Goal: Transaction & Acquisition: Purchase product/service

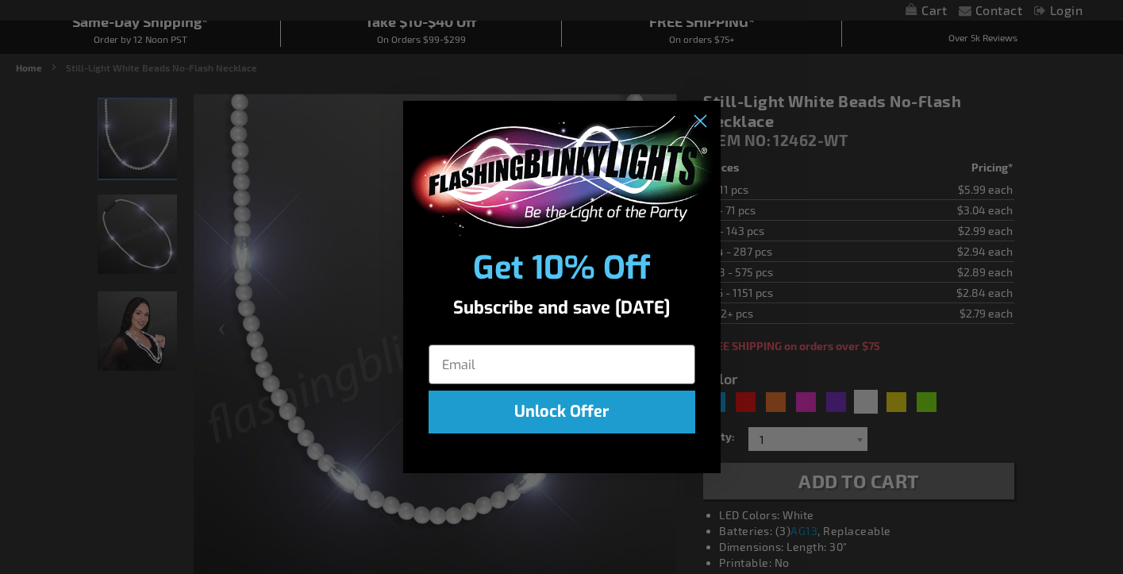
scroll to position [154, 0]
click at [701, 117] on circle "Close dialog" at bounding box center [698, 122] width 26 height 26
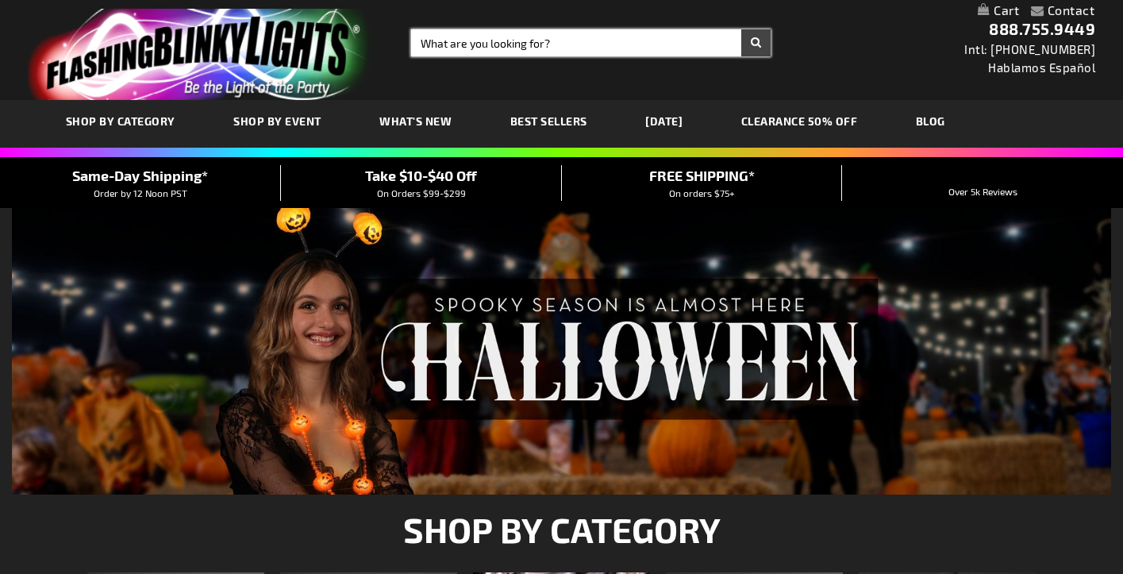
drag, startPoint x: 0, startPoint y: 0, endPoint x: 497, endPoint y: 48, distance: 498.9
click at [497, 48] on input "Search" at bounding box center [591, 42] width 360 height 27
type input "black and white bead necklace"
click at [755, 43] on button "Search" at bounding box center [755, 42] width 29 height 27
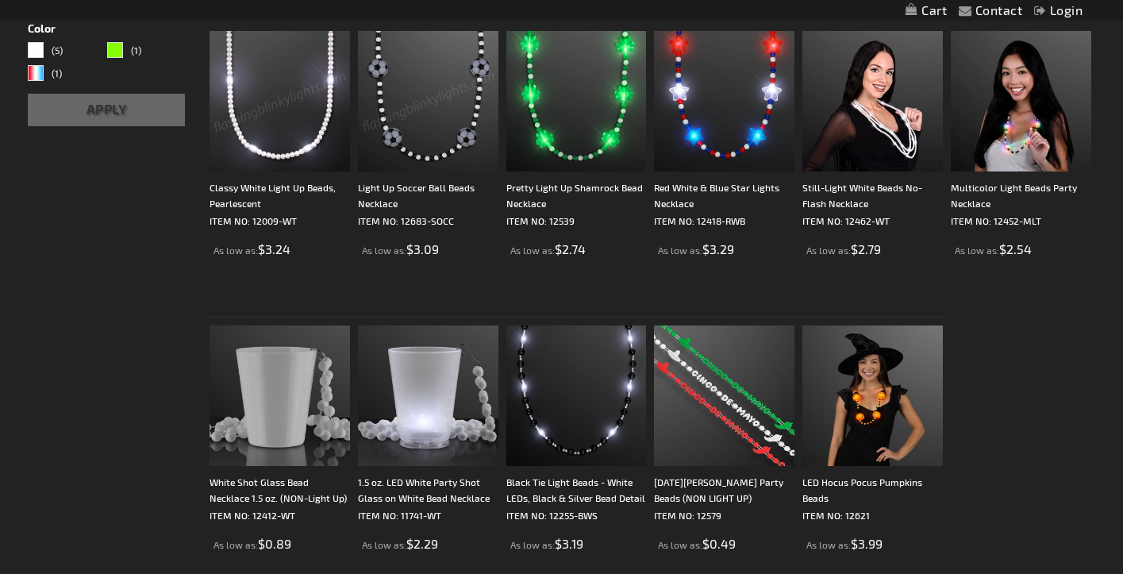
scroll to position [317, 0]
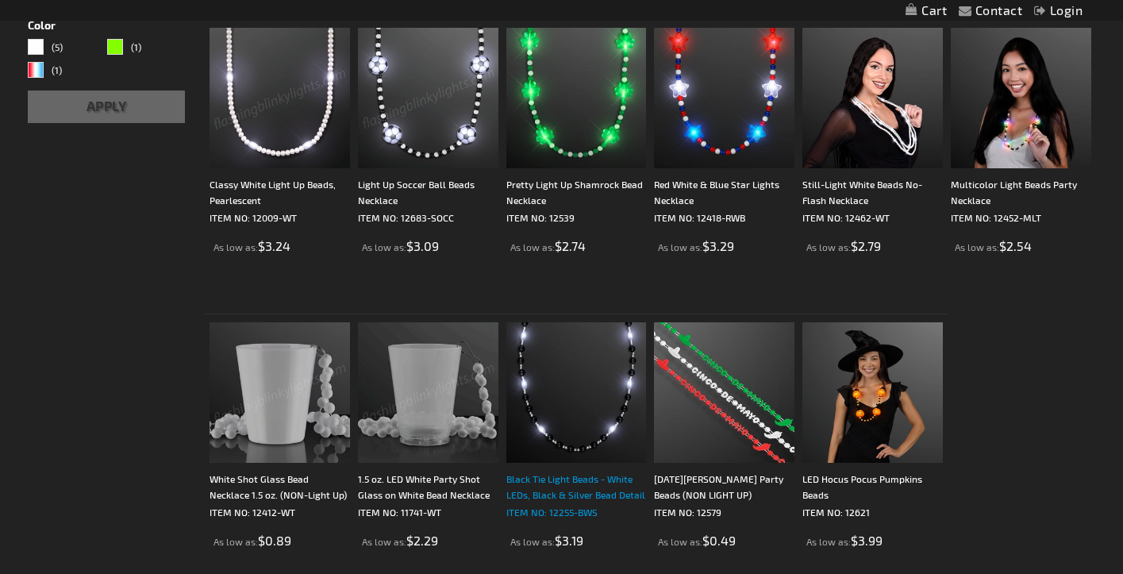
click at [586, 489] on div "Black Tie Light Beads - White LEDs, Black & Silver Bead Detail" at bounding box center [576, 486] width 140 height 32
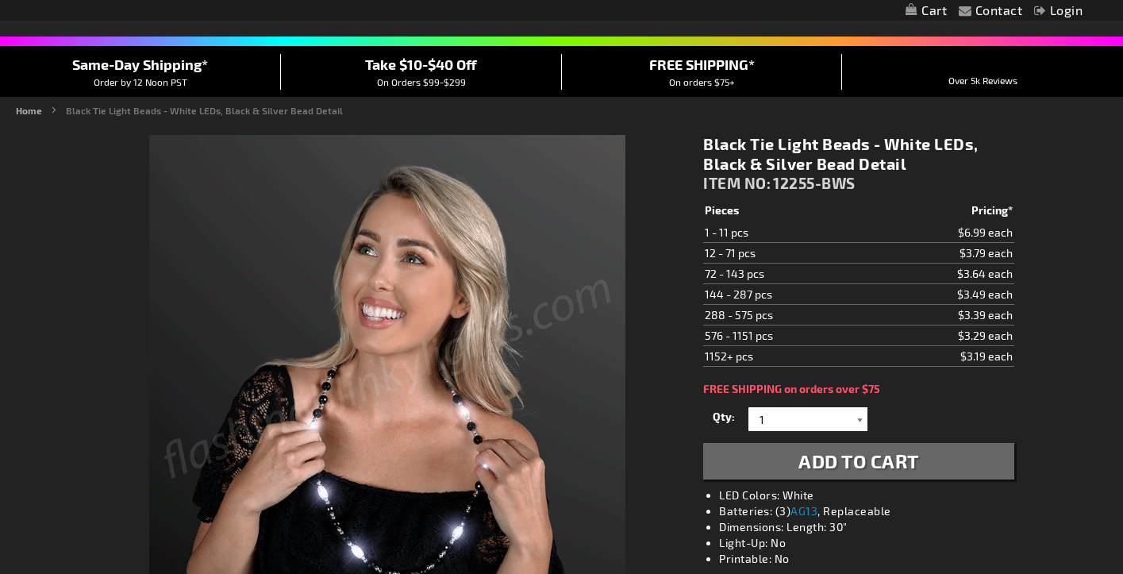
click at [858, 418] on div at bounding box center [859, 419] width 16 height 24
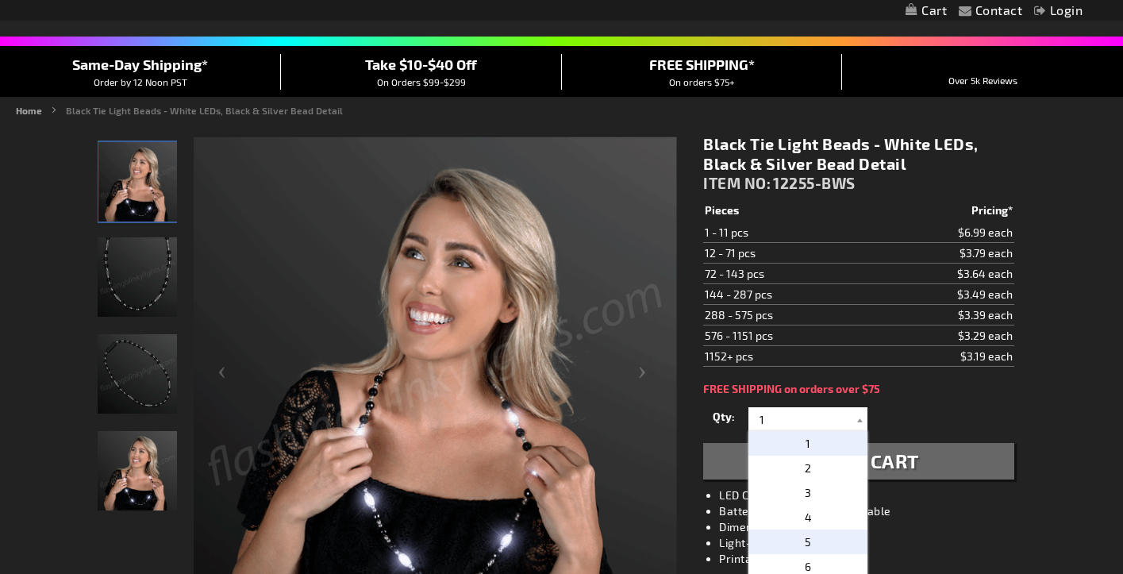
click at [812, 539] on p "5" at bounding box center [807, 541] width 119 height 25
type input "5"
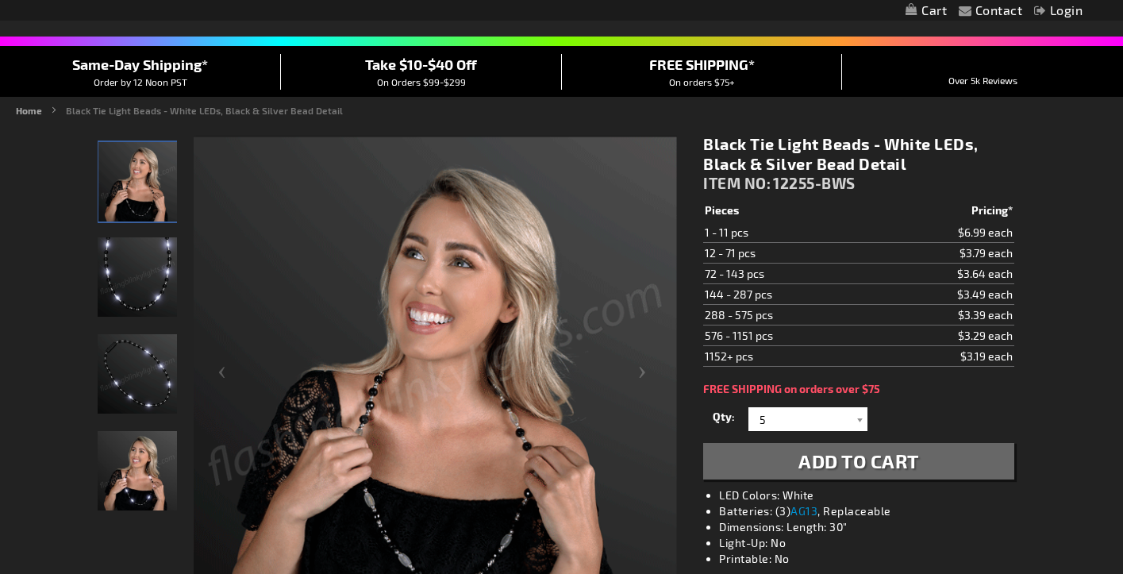
click at [808, 462] on span "Add to Cart" at bounding box center [858, 460] width 121 height 23
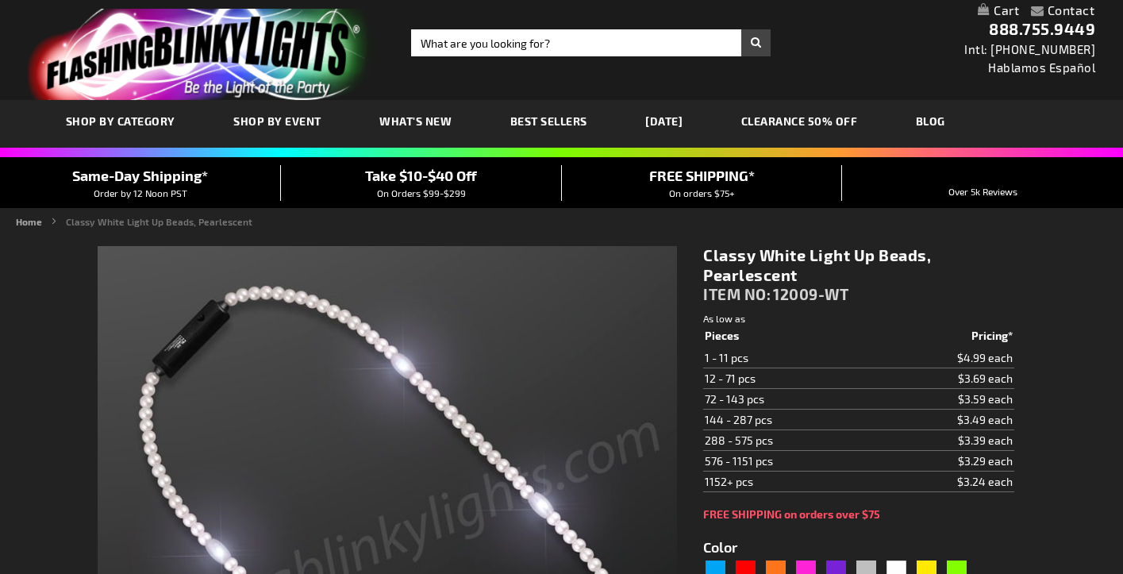
type input "5646"
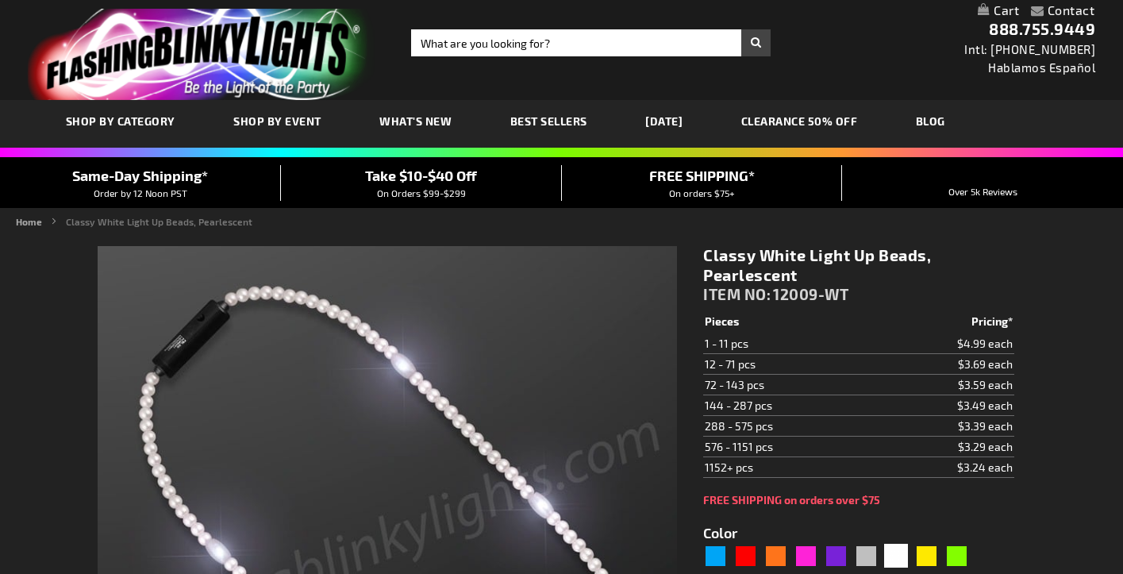
scroll to position [114, 0]
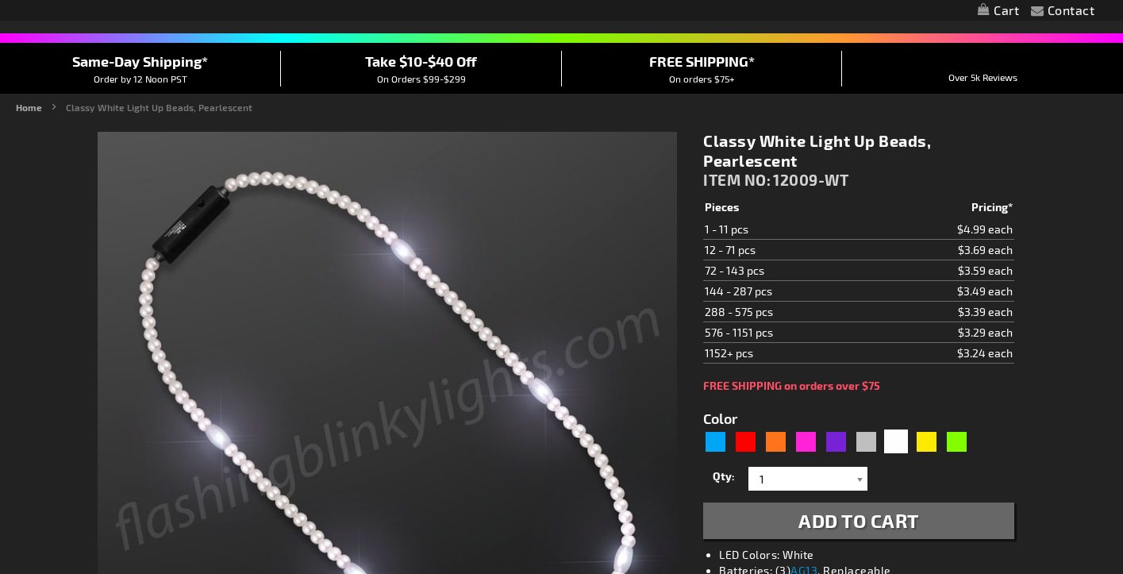
click at [857, 478] on div at bounding box center [859, 478] width 16 height 24
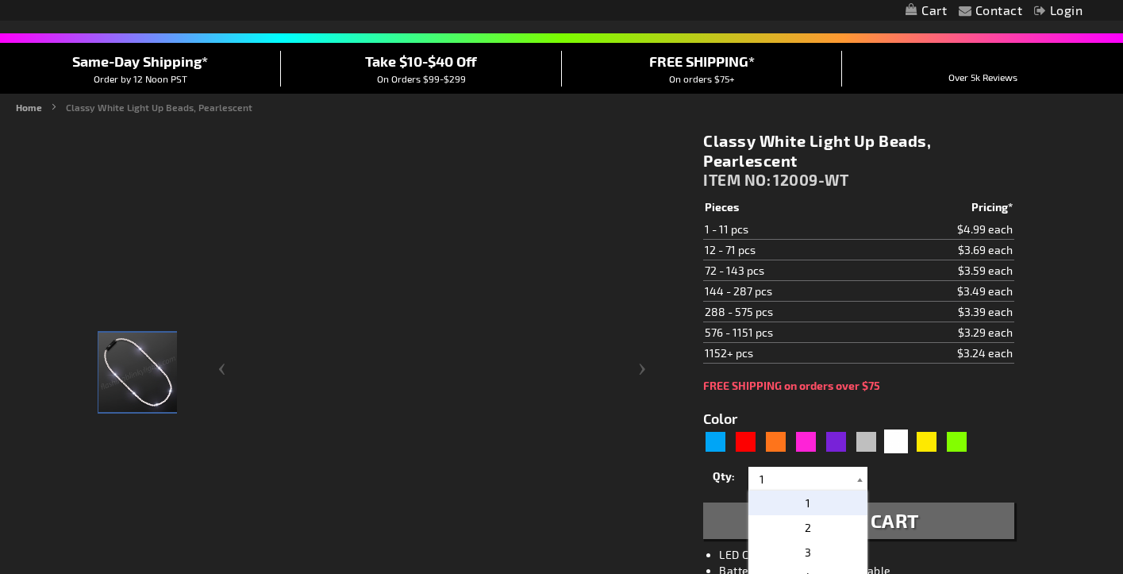
scroll to position [0, 0]
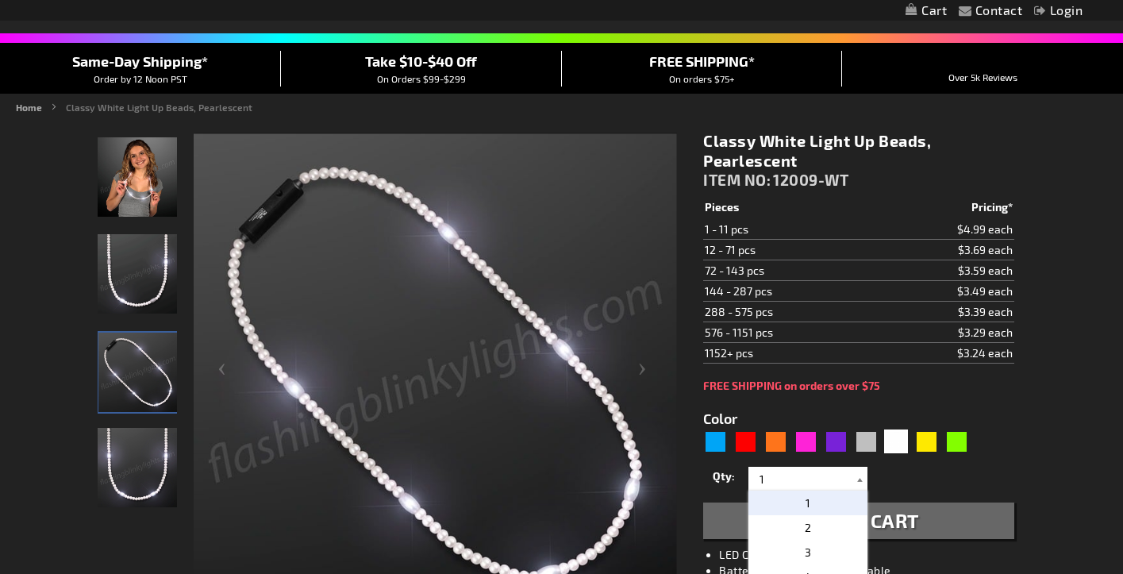
click at [857, 478] on div at bounding box center [859, 478] width 16 height 24
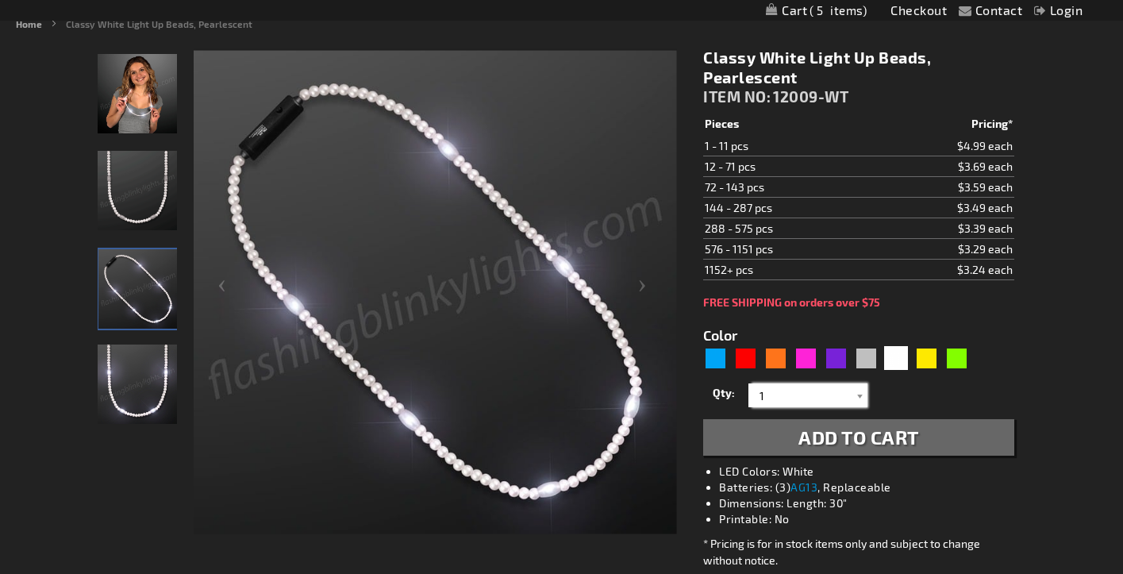
scroll to position [207, 0]
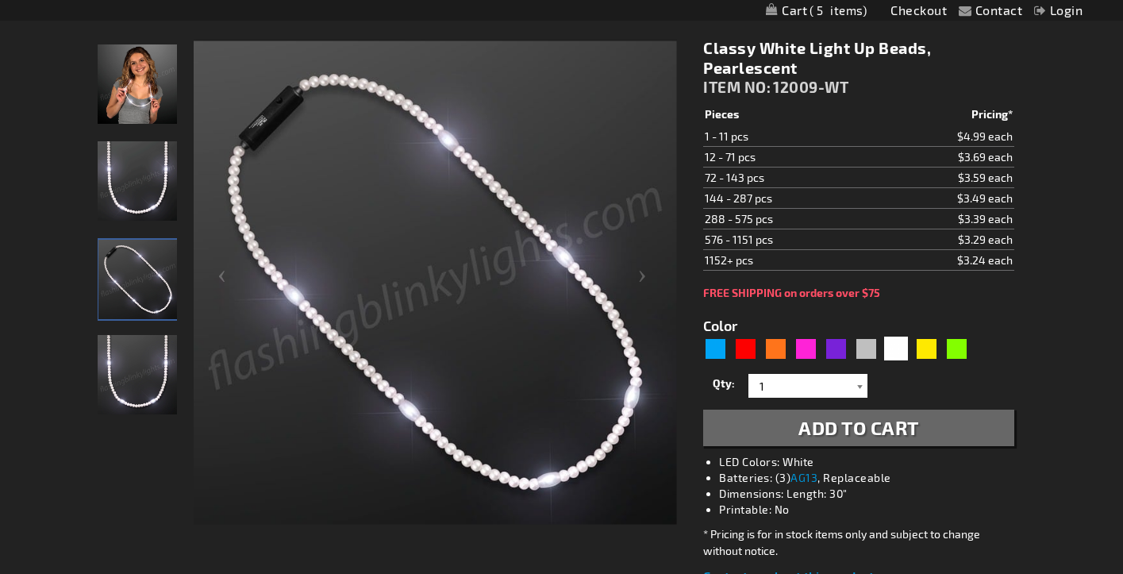
click at [858, 386] on div at bounding box center [859, 386] width 16 height 24
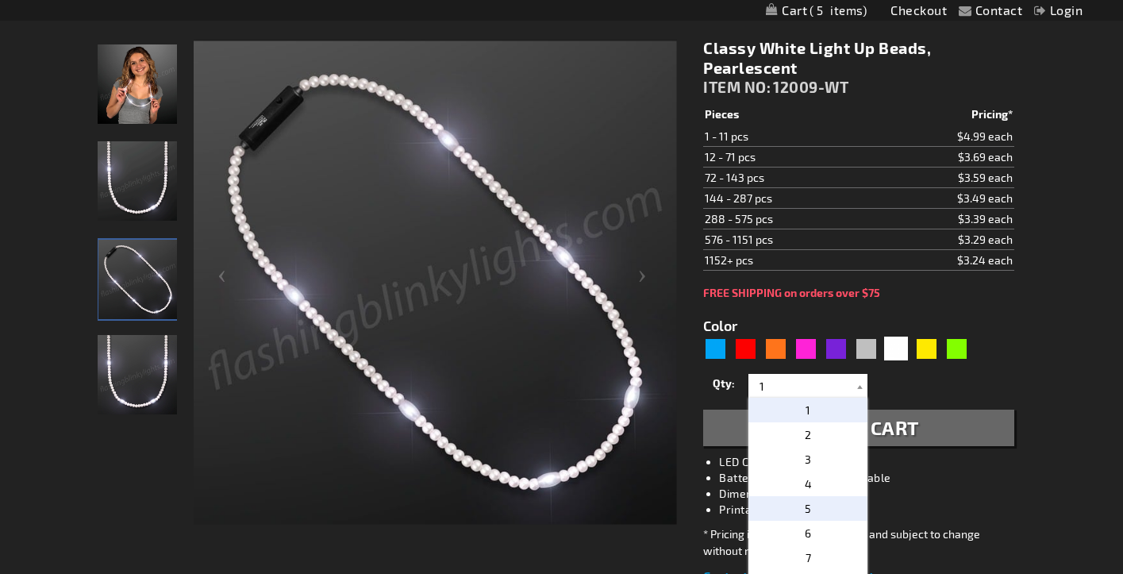
click at [807, 505] on span "5" at bounding box center [807, 507] width 6 height 13
type input "5"
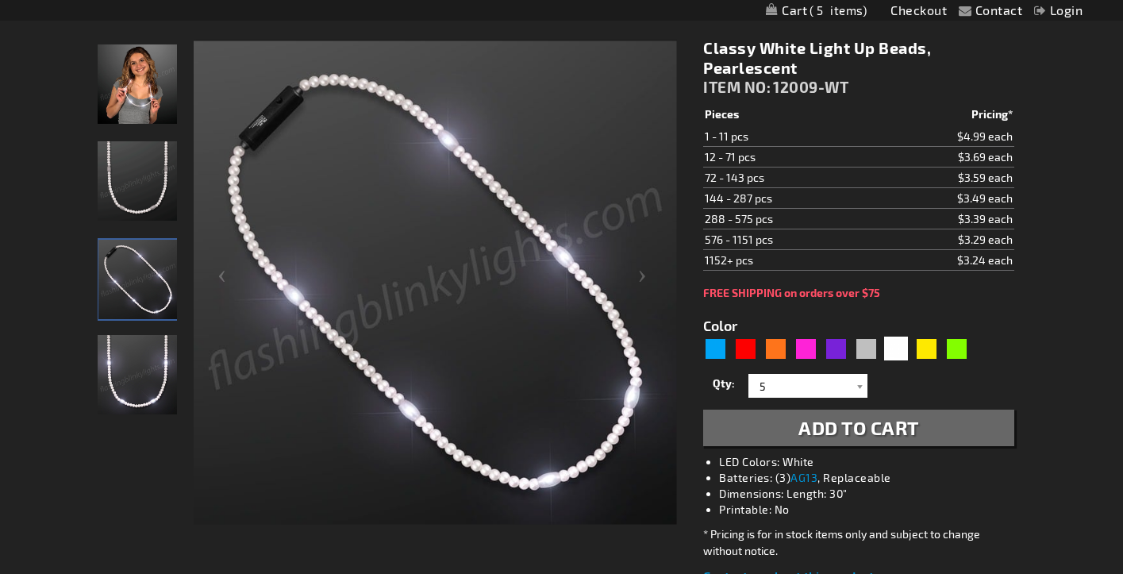
click at [876, 425] on span "Add to Cart" at bounding box center [858, 427] width 121 height 23
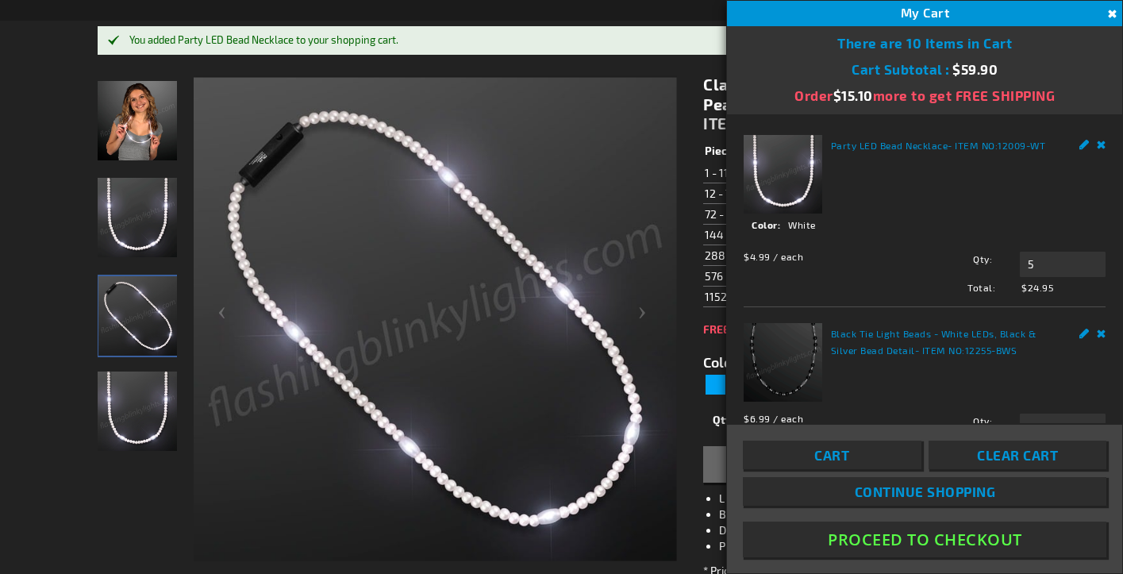
click at [1113, 15] on button "Close" at bounding box center [1109, 14] width 17 height 17
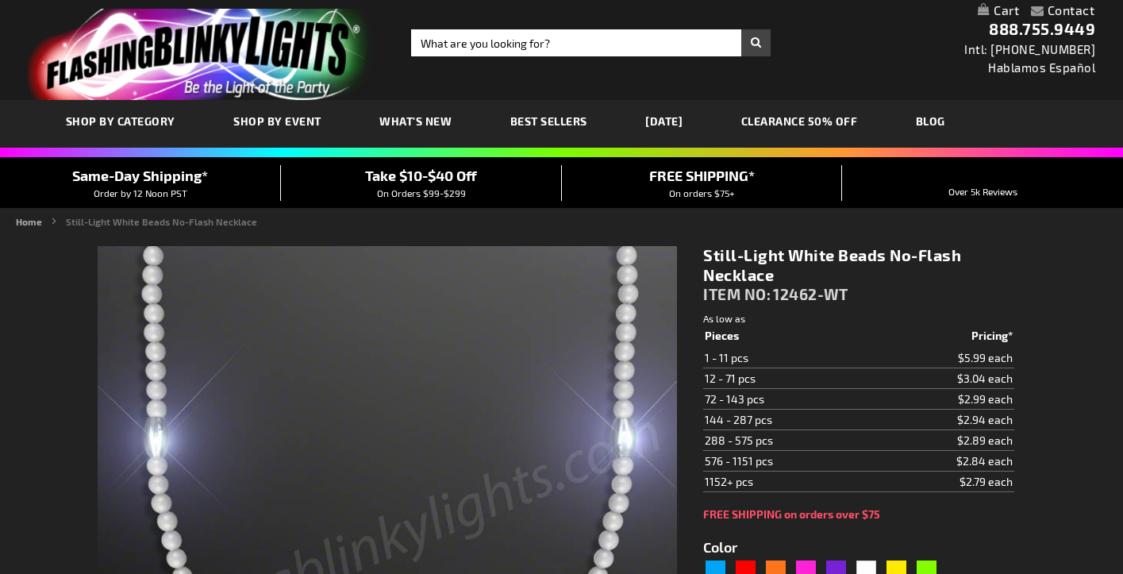
type input "5646"
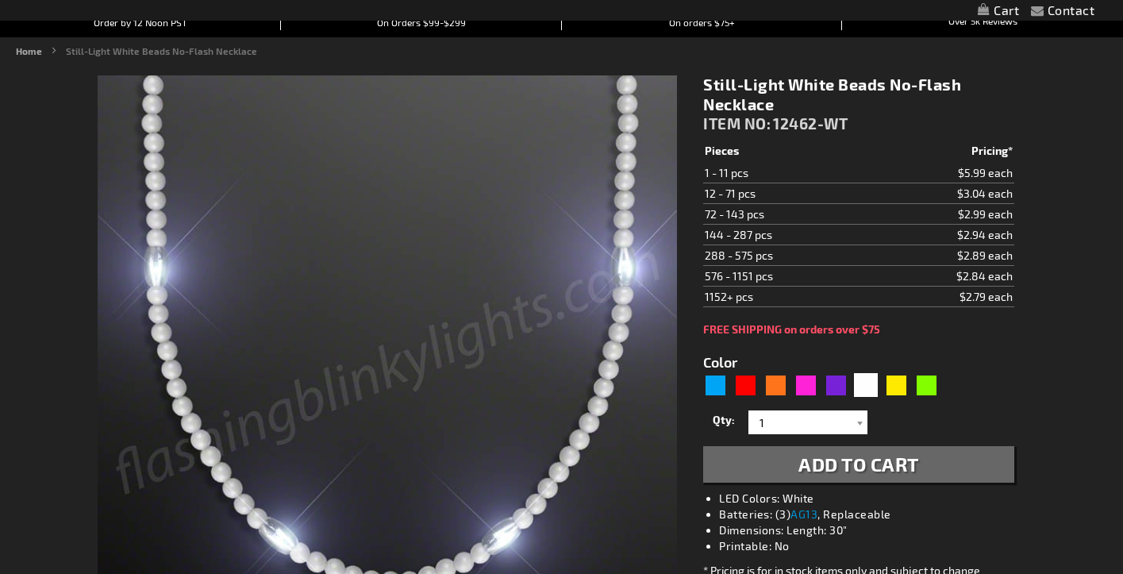
click at [877, 468] on span "Add to Cart" at bounding box center [858, 463] width 121 height 23
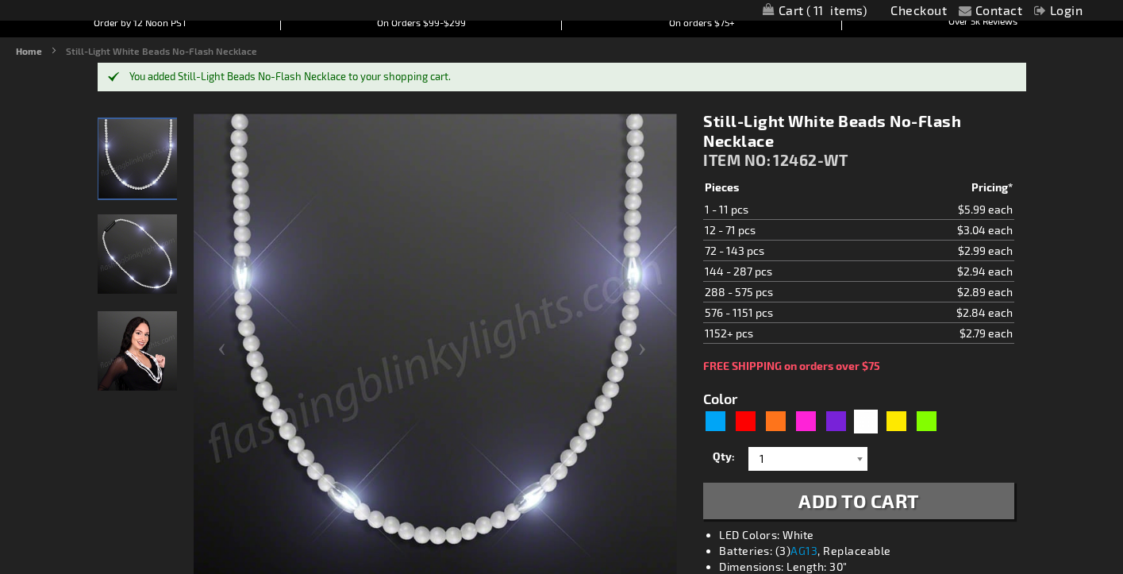
click at [857, 455] on div at bounding box center [859, 459] width 16 height 24
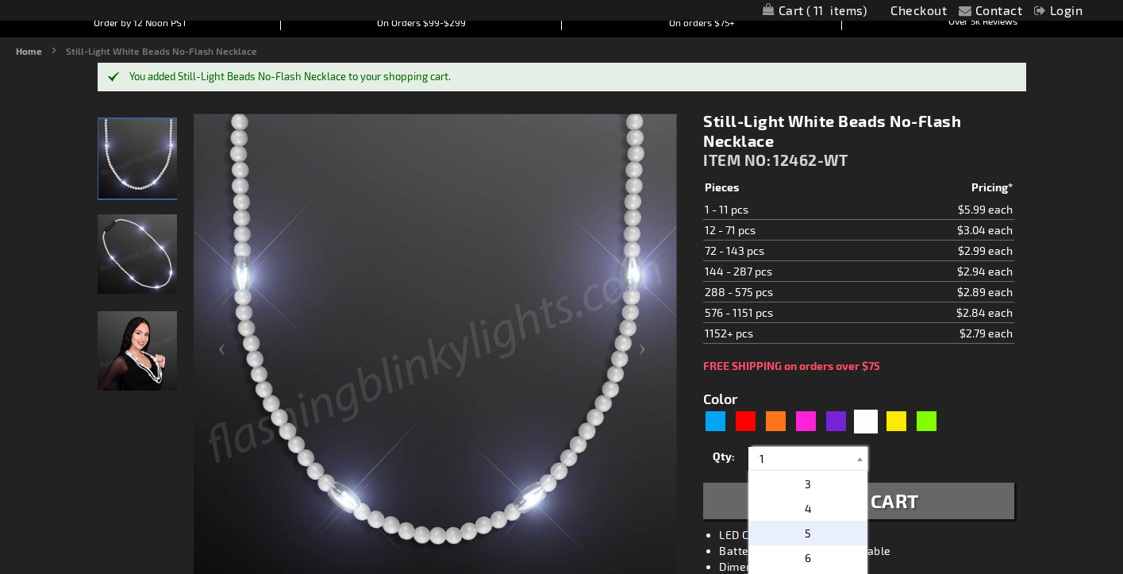
scroll to position [48, 0]
click at [810, 535] on p "5" at bounding box center [807, 533] width 119 height 25
type input "5"
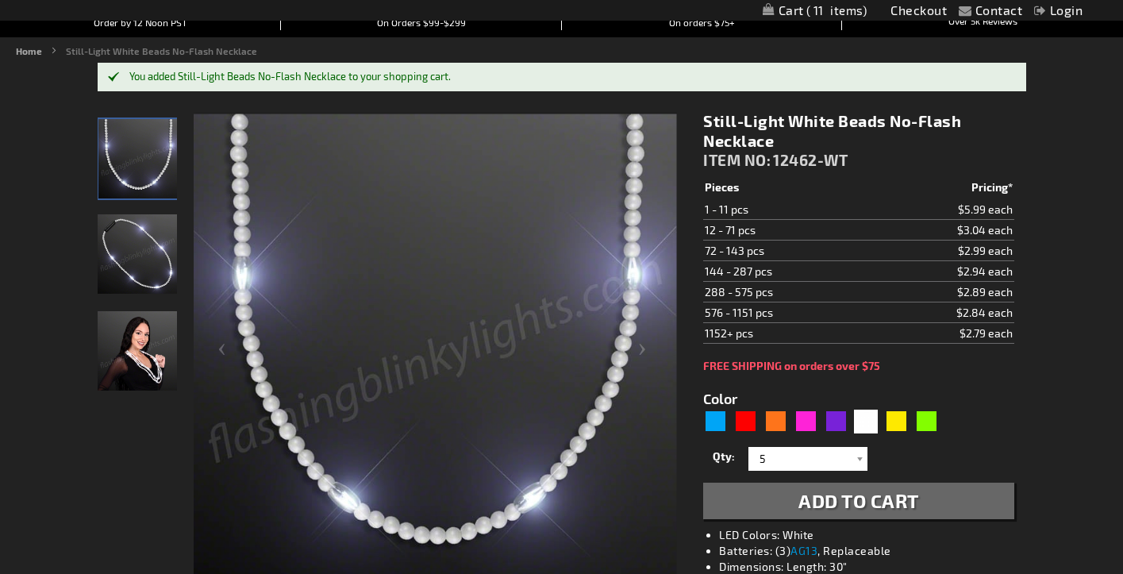
click at [850, 501] on span "Add to Cart" at bounding box center [858, 500] width 121 height 23
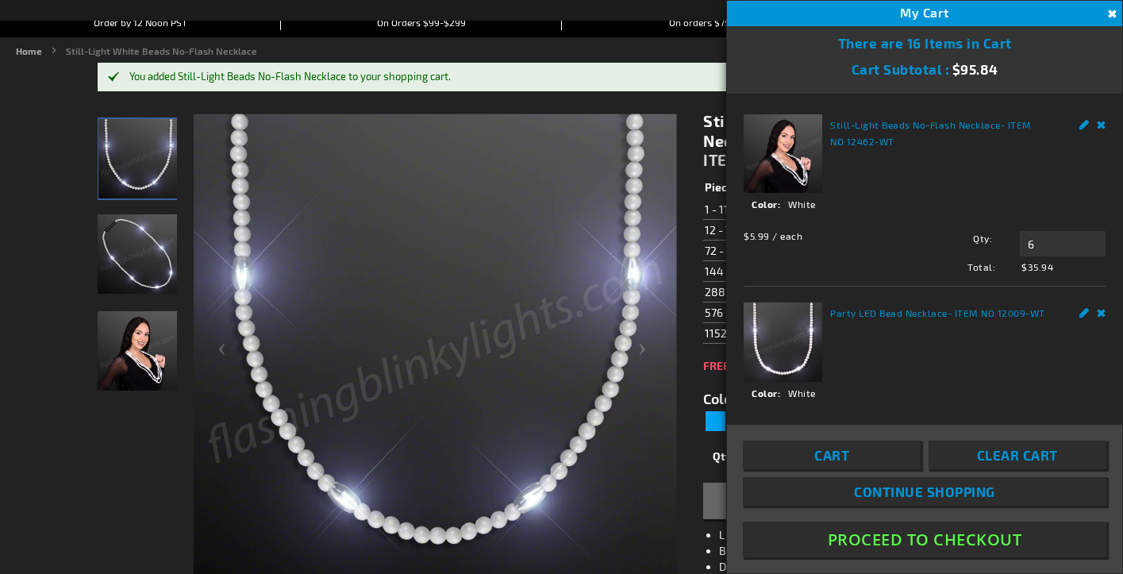
click at [1107, 13] on button "Close" at bounding box center [1109, 14] width 17 height 17
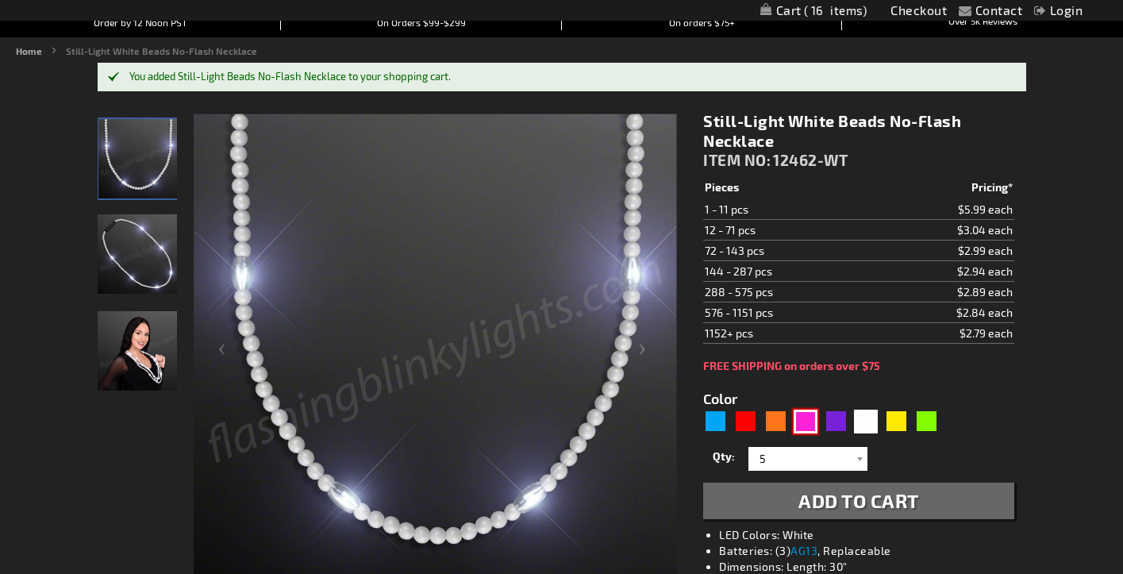
click at [806, 427] on div "Pink" at bounding box center [805, 421] width 24 height 24
type input "5639"
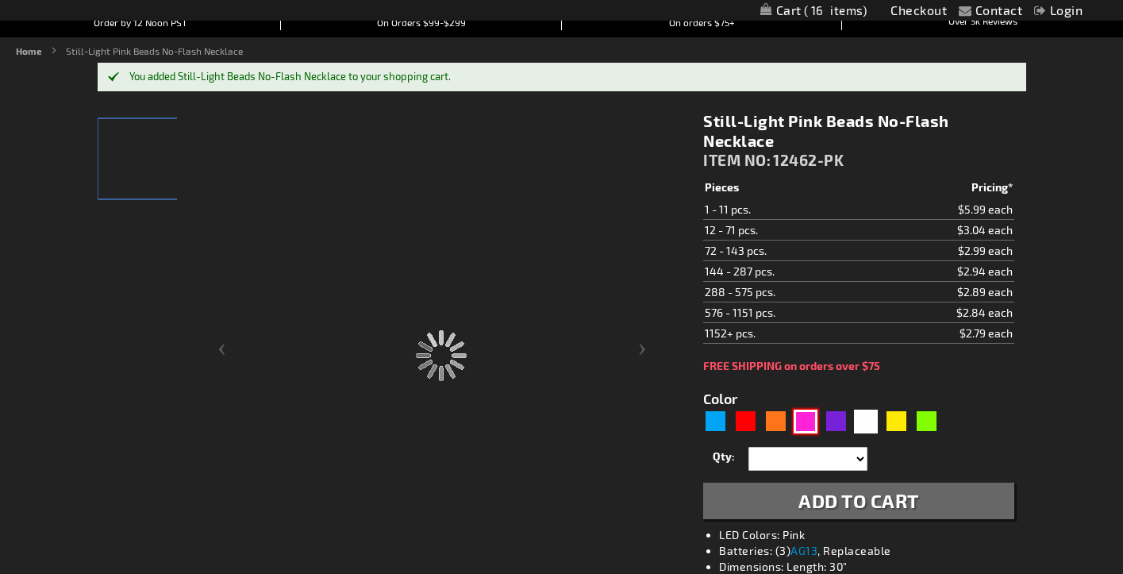
type input "12462-PK"
type input "Customize - Still-Light Pink Beads No-Flash Necklace - ITEM NO: 12462-PK"
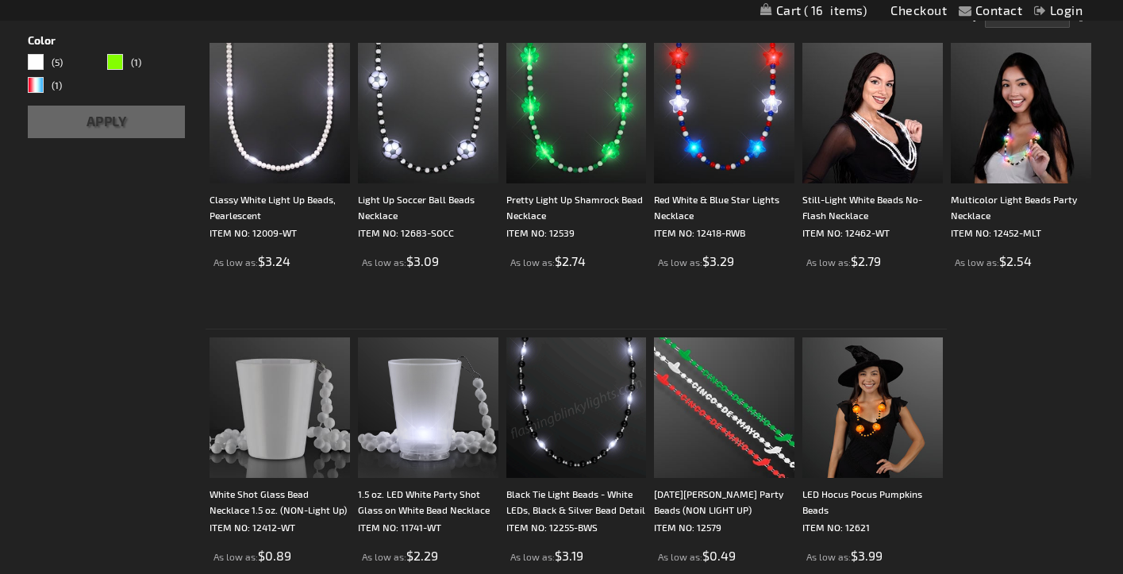
scroll to position [145, 0]
